Goal: Information Seeking & Learning: Learn about a topic

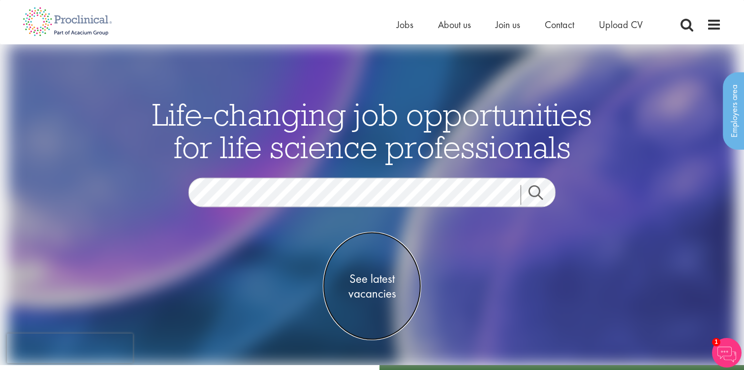
click at [373, 289] on span "See latest vacancies" at bounding box center [372, 286] width 98 height 30
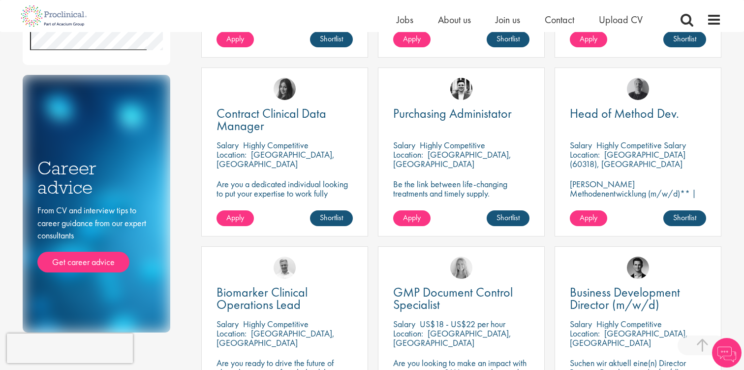
scroll to position [513, 0]
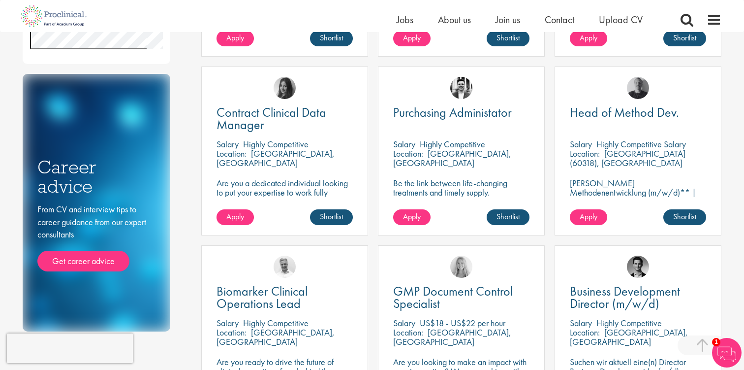
click at [366, 289] on div "Biomarker Clinical Operations Lead Salary Highly Competitive Location: Basel-Ci…" at bounding box center [284, 329] width 167 height 169
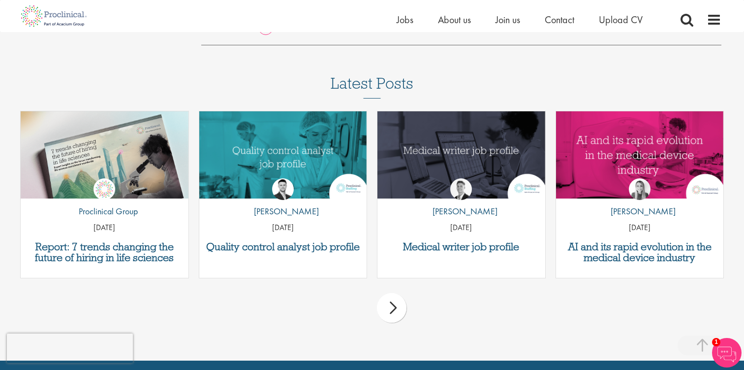
scroll to position [998, 0]
